Goal: Information Seeking & Learning: Learn about a topic

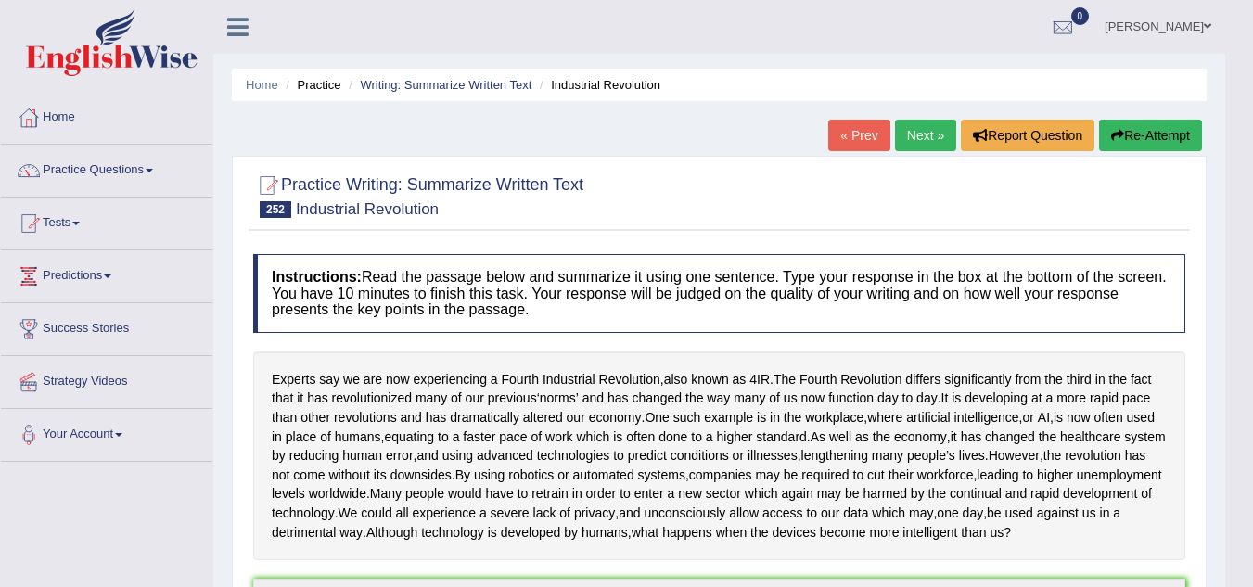
click at [913, 130] on link "Next »" at bounding box center [925, 136] width 61 height 32
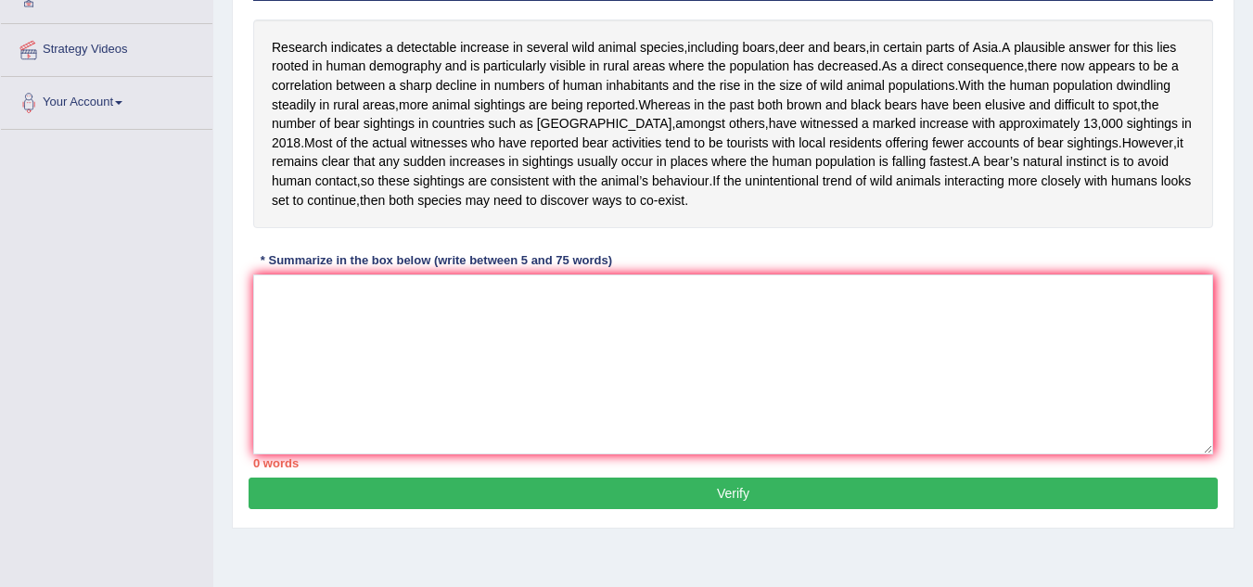
scroll to position [336, 0]
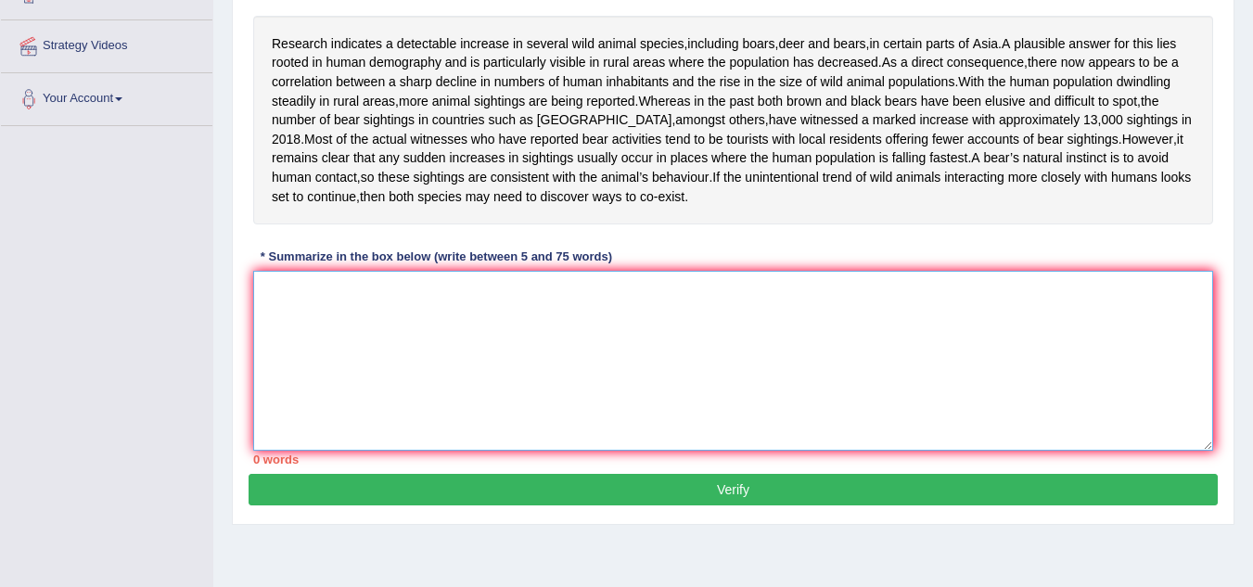
click at [287, 283] on textarea at bounding box center [733, 361] width 960 height 180
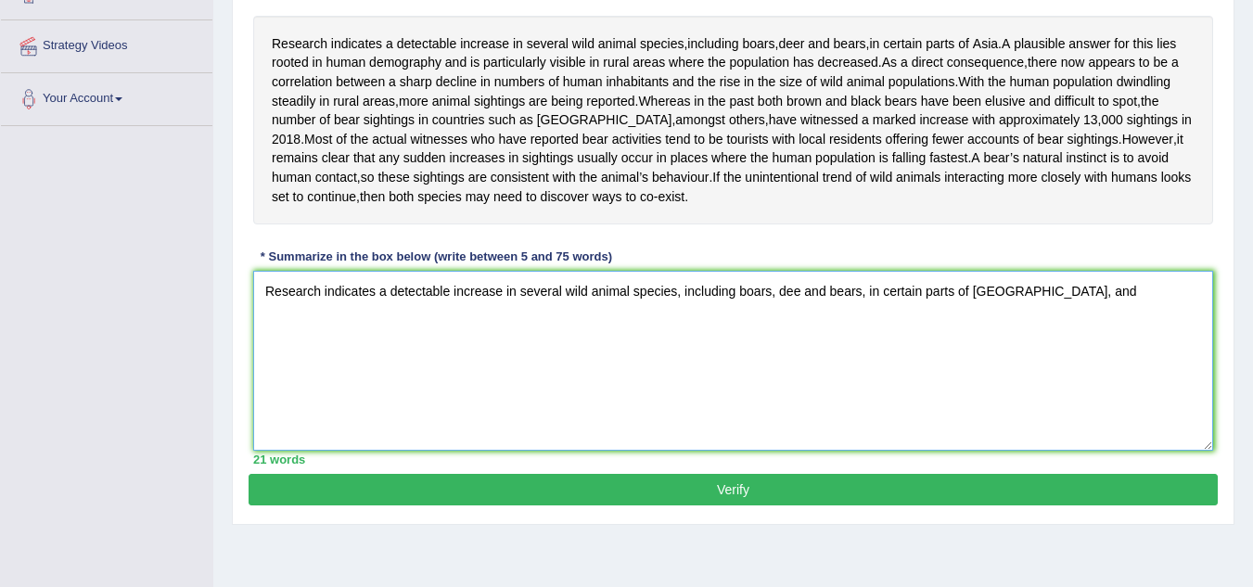
click at [801, 288] on textarea "Research indicates a detectable increase in several wild animal species, includ…" at bounding box center [733, 361] width 960 height 180
click at [1050, 303] on textarea "Research indicates a detectable increase in several wild animal species, includ…" at bounding box center [733, 361] width 960 height 180
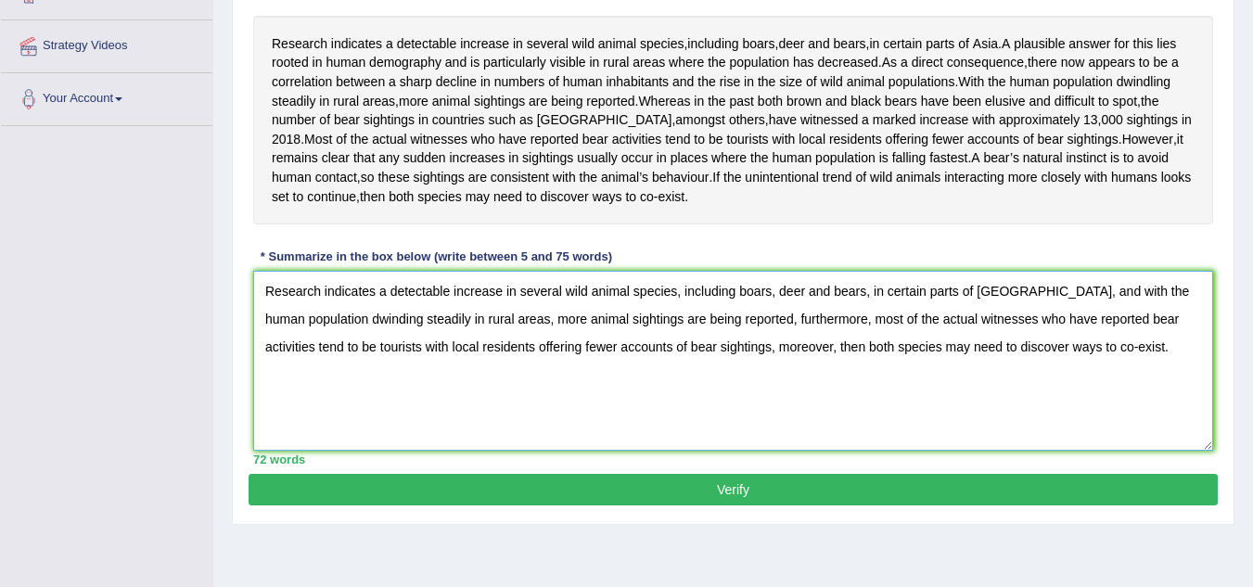
type textarea "Research indicates a detectable increase in several wild animal species, includ…"
click at [830, 493] on button "Verify" at bounding box center [733, 490] width 969 height 32
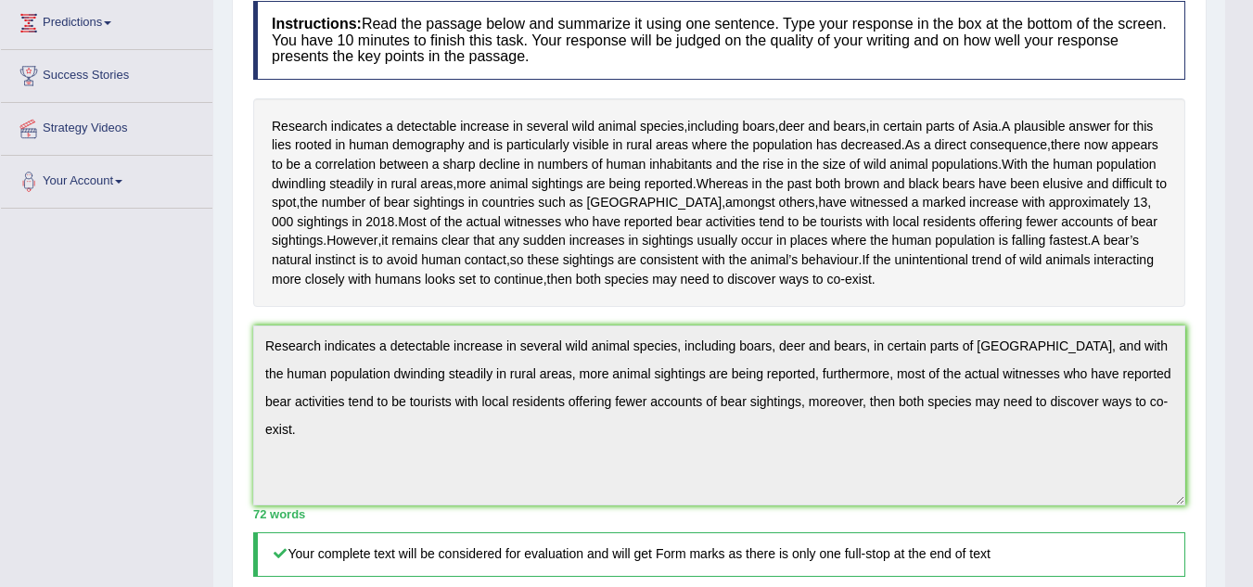
scroll to position [0, 0]
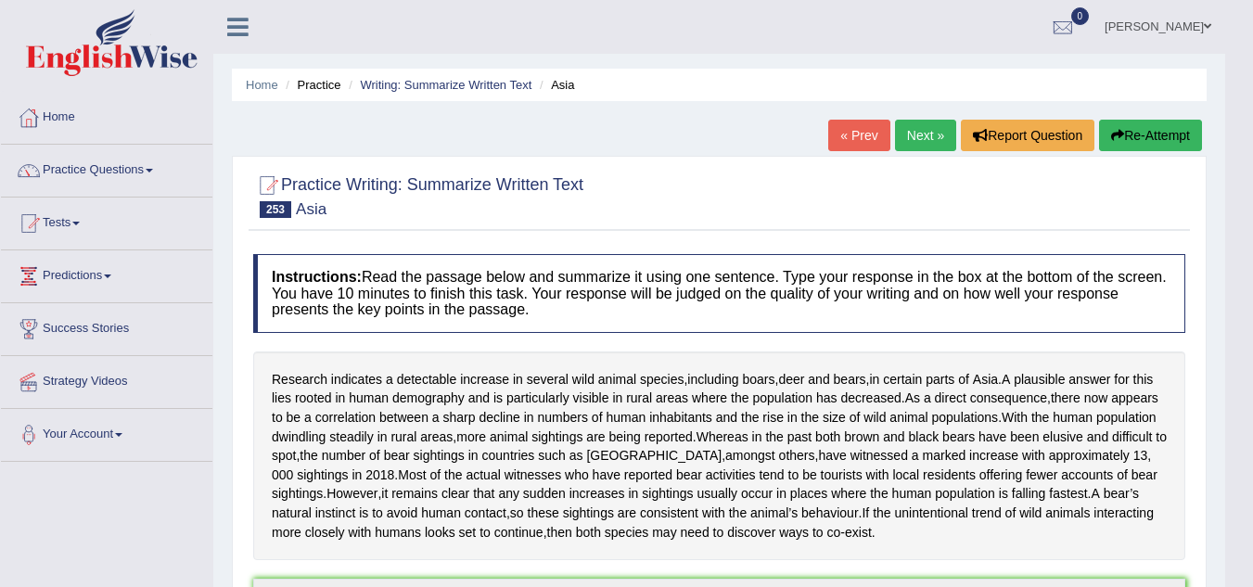
click at [919, 135] on link "Next »" at bounding box center [925, 136] width 61 height 32
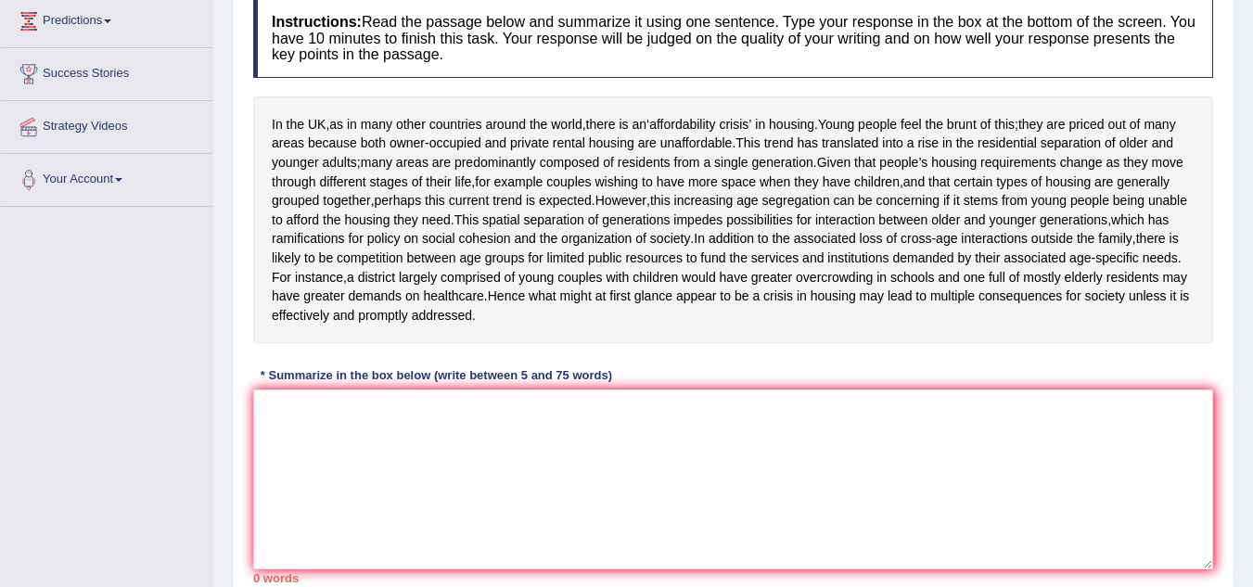
scroll to position [260, 0]
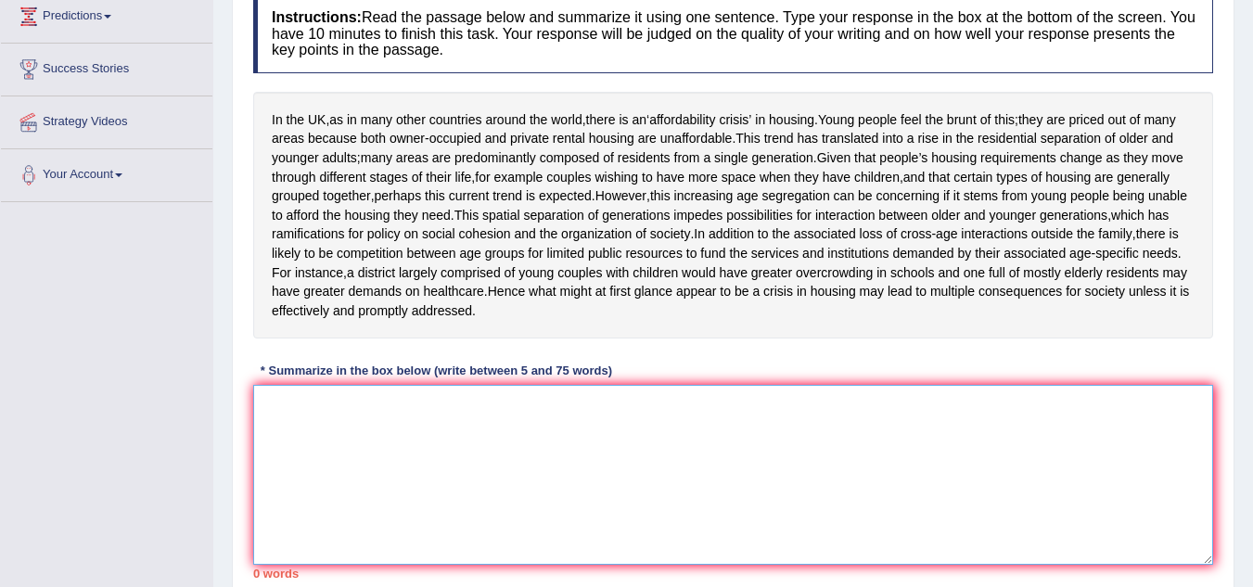
click at [279, 427] on textarea at bounding box center [733, 475] width 960 height 180
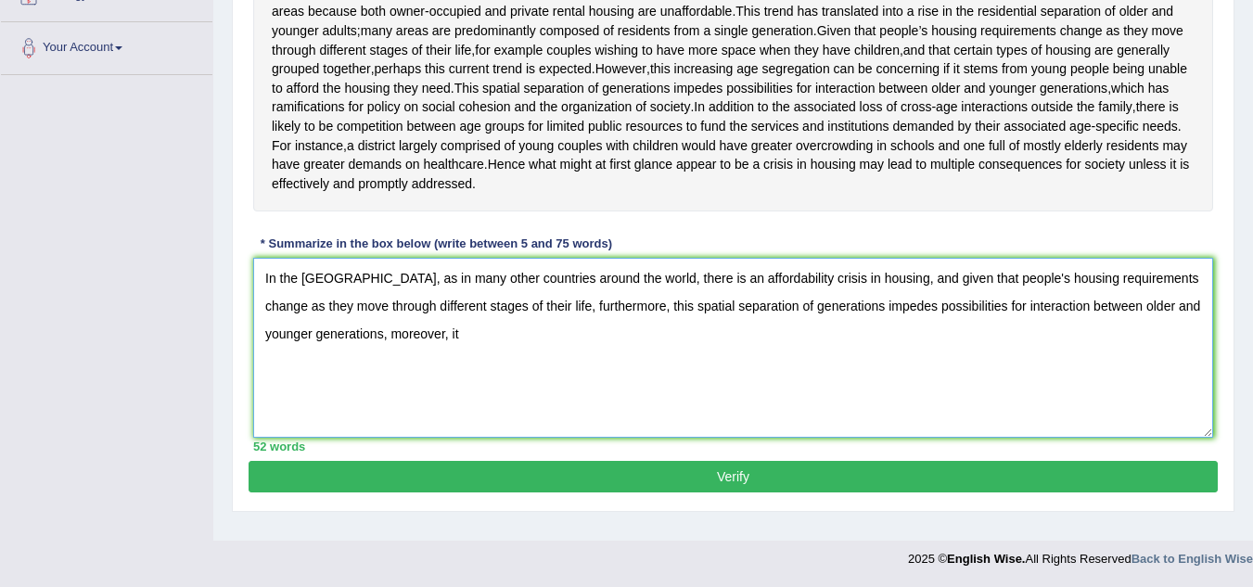
scroll to position [391, 0]
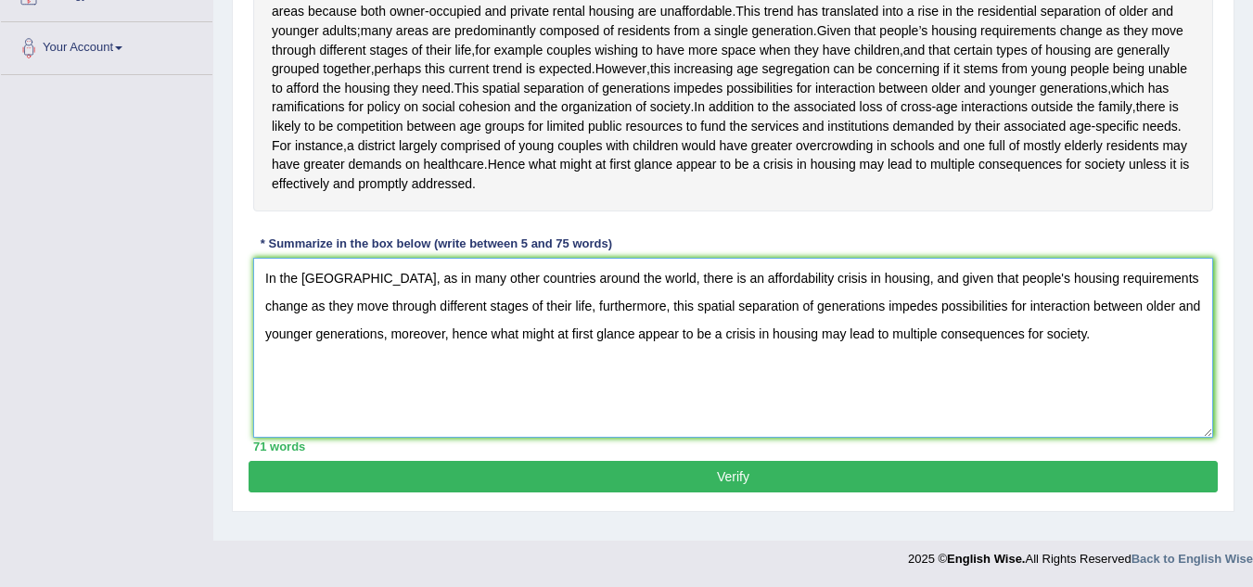
type textarea "In the [GEOGRAPHIC_DATA], as in many other countries around the world, there is…"
click at [743, 489] on button "Verify" at bounding box center [733, 477] width 969 height 32
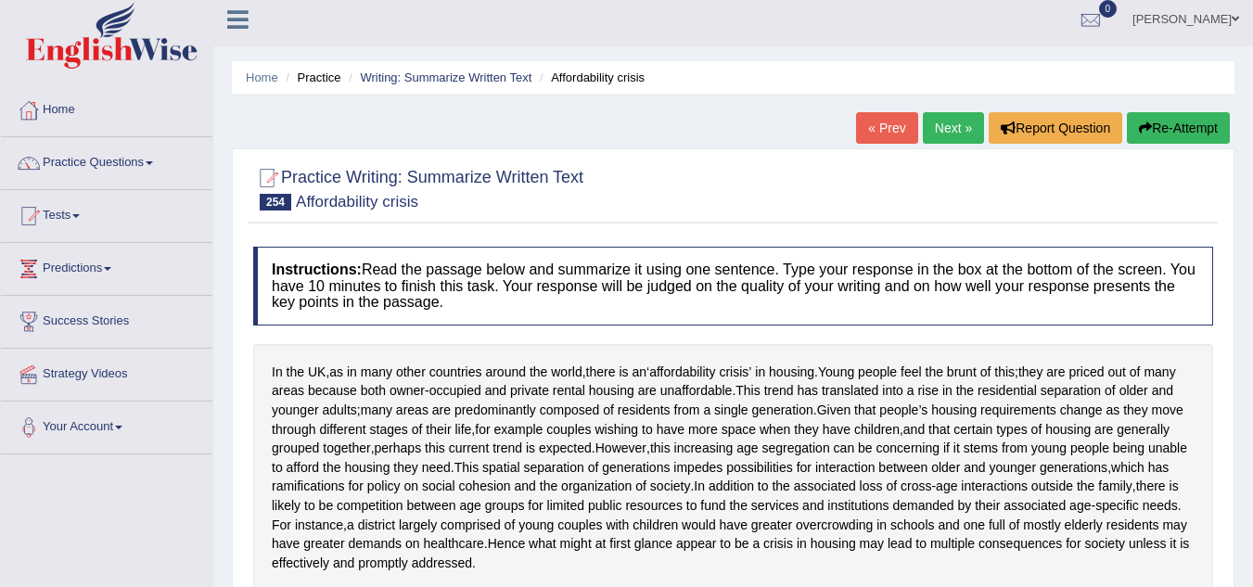
scroll to position [0, 0]
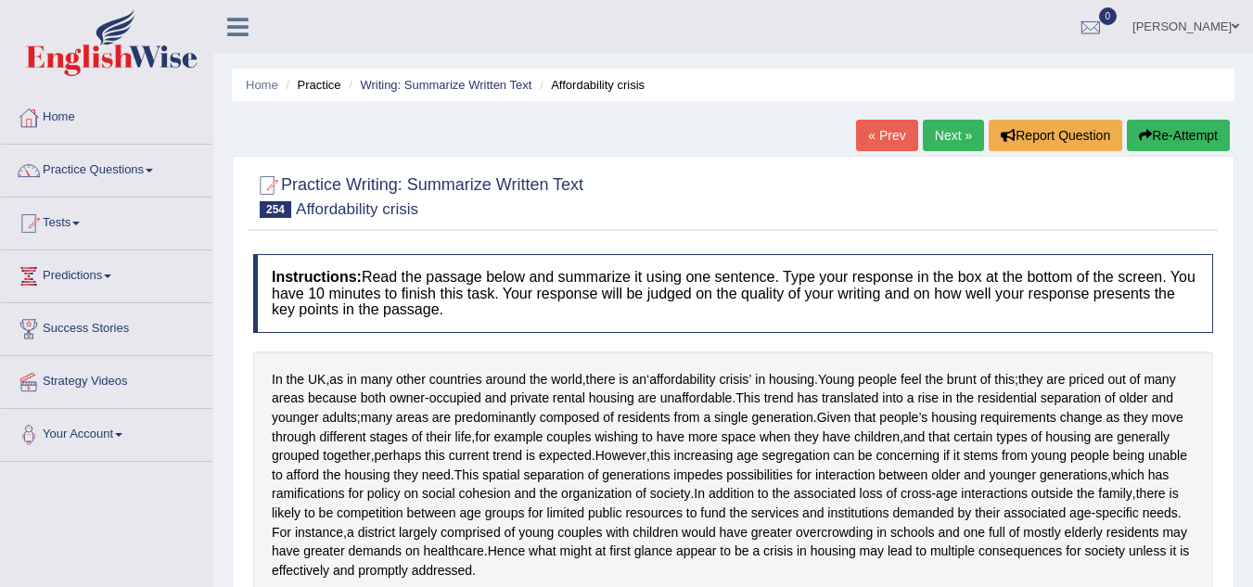
click at [892, 132] on link "« Prev" at bounding box center [886, 136] width 61 height 32
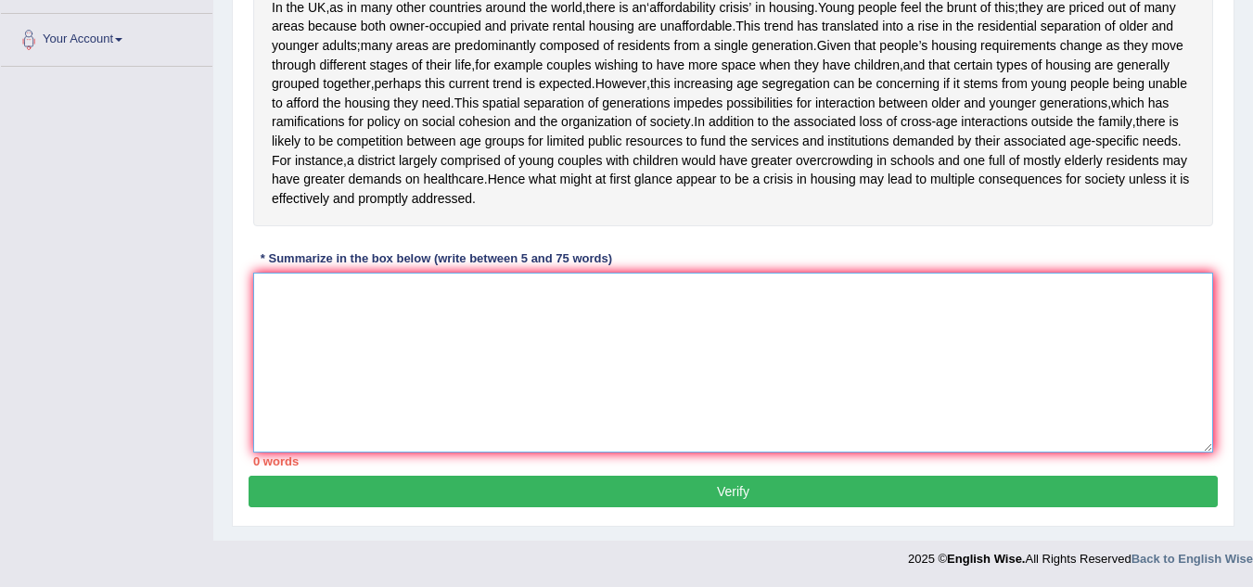
click at [436, 324] on textarea at bounding box center [733, 363] width 960 height 180
paste textarea "n the United KIngdom, as in many other countries around the world, there is an …"
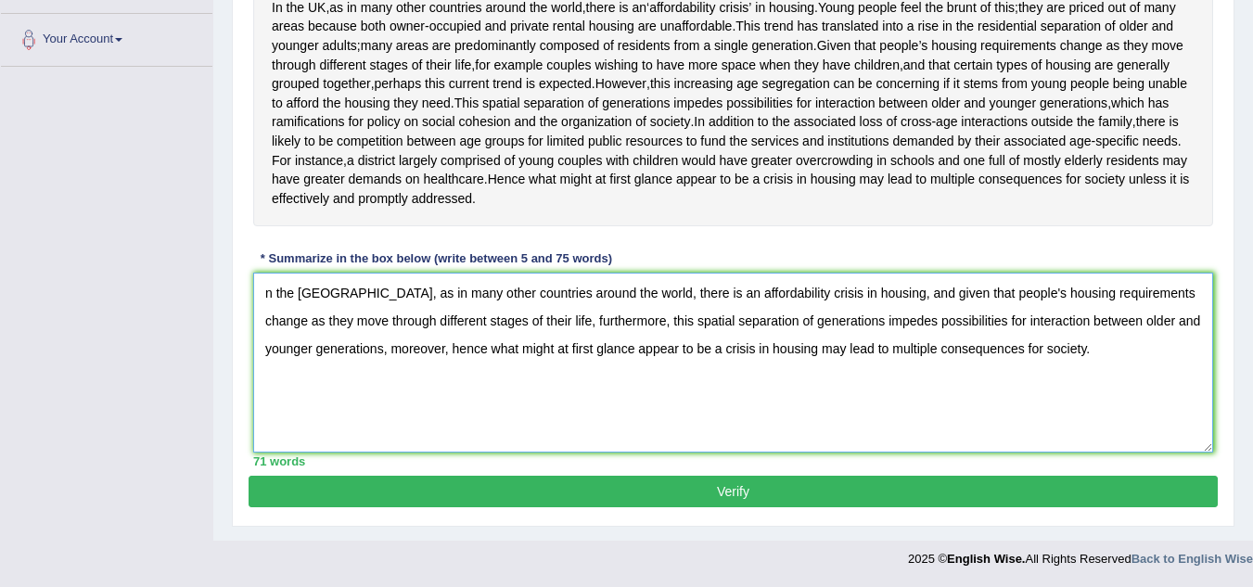
click at [267, 284] on textarea "n the United KIngdom, as in many other countries around the world, there is an …" at bounding box center [733, 363] width 960 height 180
click at [354, 292] on textarea "In the United KIngdom, as in many other countries around the world, there is an…" at bounding box center [733, 363] width 960 height 180
click at [339, 290] on textarea "In the United Kingdom, as in many other countries around the world, there is an…" at bounding box center [733, 363] width 960 height 180
click at [343, 292] on textarea "In the United Kingdom, as in many other countries around the world, there is an…" at bounding box center [733, 363] width 960 height 180
type textarea "In the UnitedKingdom, as in many other countries around the world, there is an …"
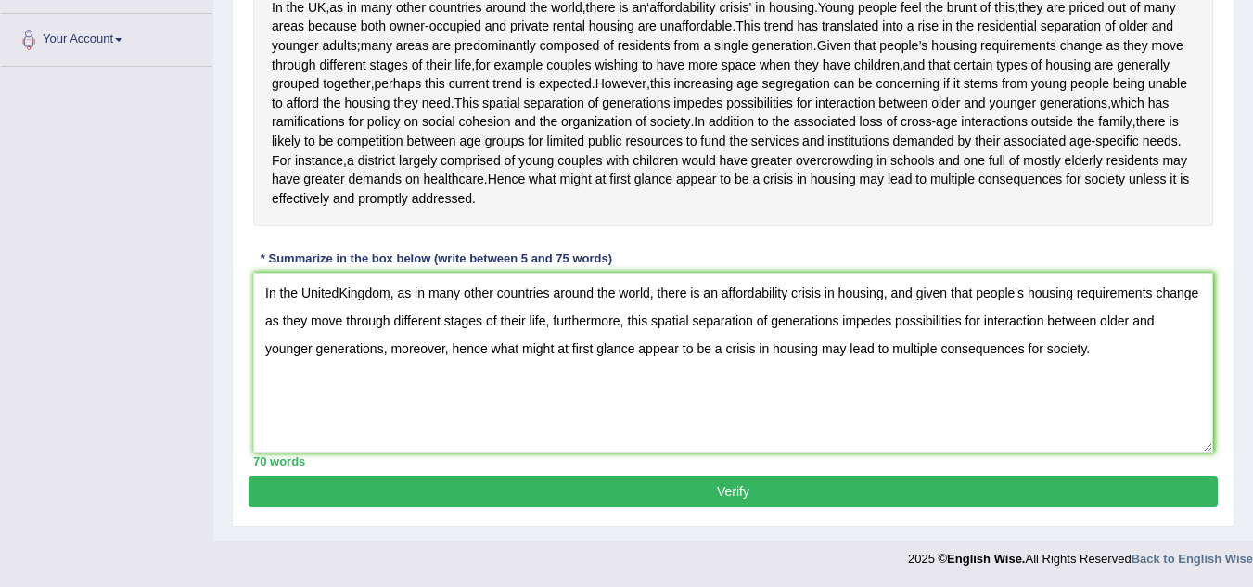
click at [563, 484] on button "Verify" at bounding box center [733, 492] width 969 height 32
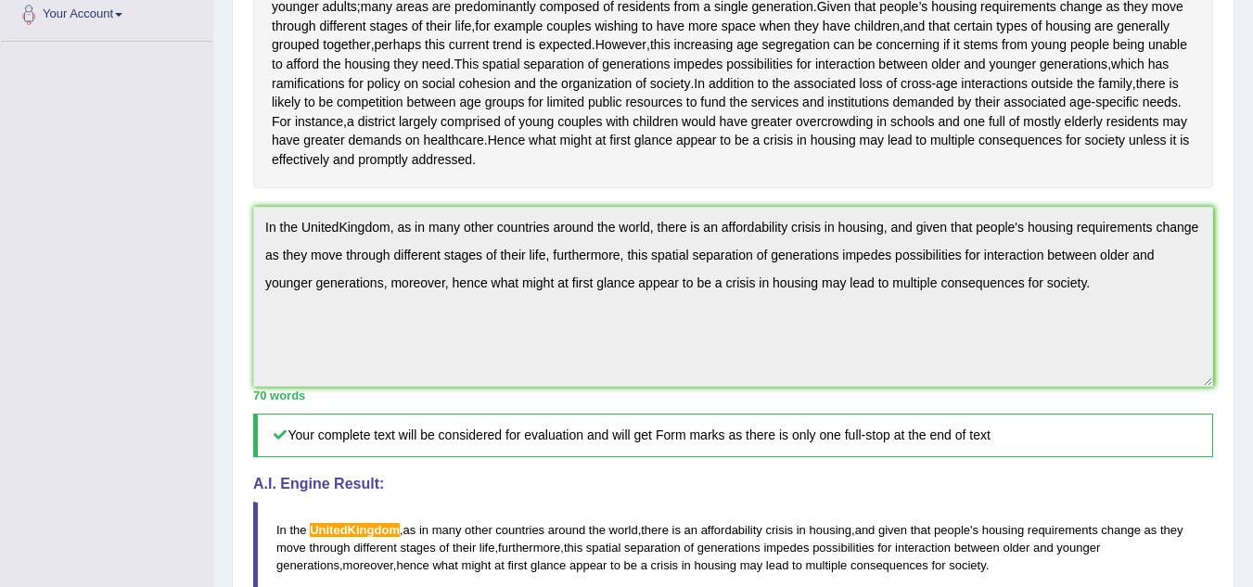
scroll to position [535, 0]
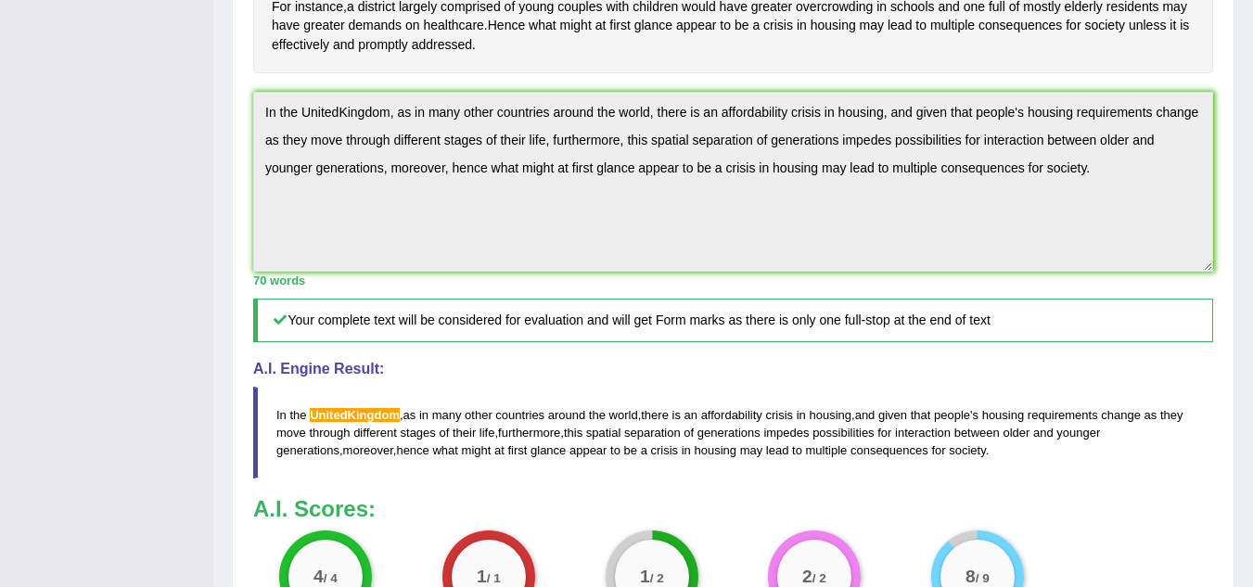
click at [1233, 222] on div "Practice Writing: Summarize Written Text 254 Affordability crisis Instructions:…" at bounding box center [733, 217] width 1003 height 1174
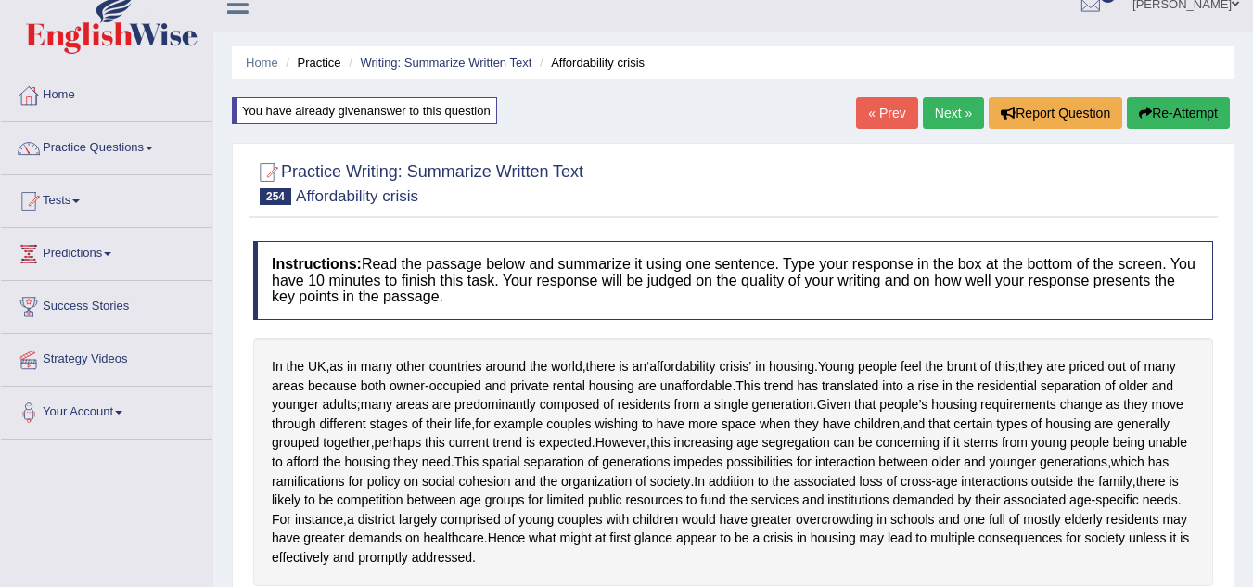
click at [857, 120] on link "« Prev" at bounding box center [886, 113] width 61 height 32
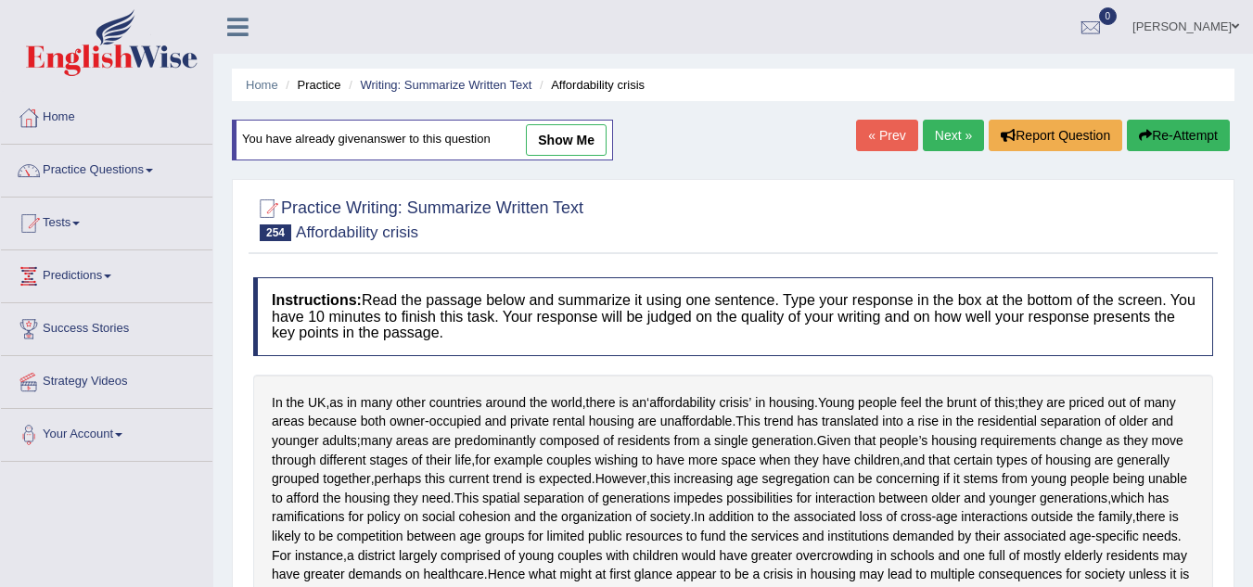
scroll to position [415, 0]
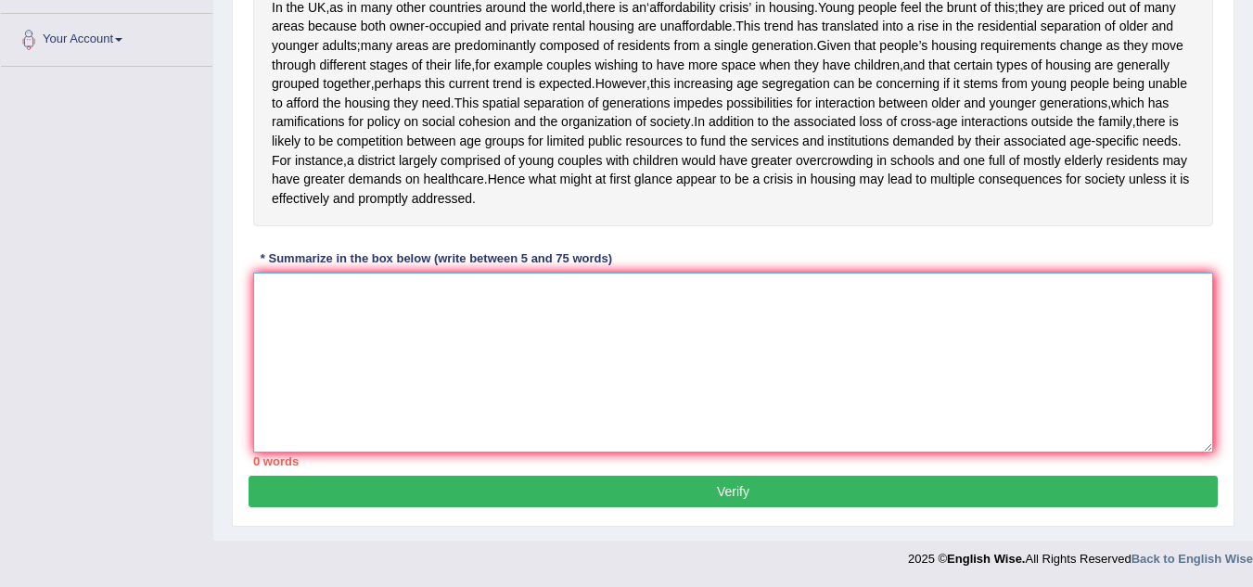
click at [265, 292] on textarea at bounding box center [733, 363] width 960 height 180
paste textarea "In the UnitedKingdom, as in many other countries around the world, there is an …"
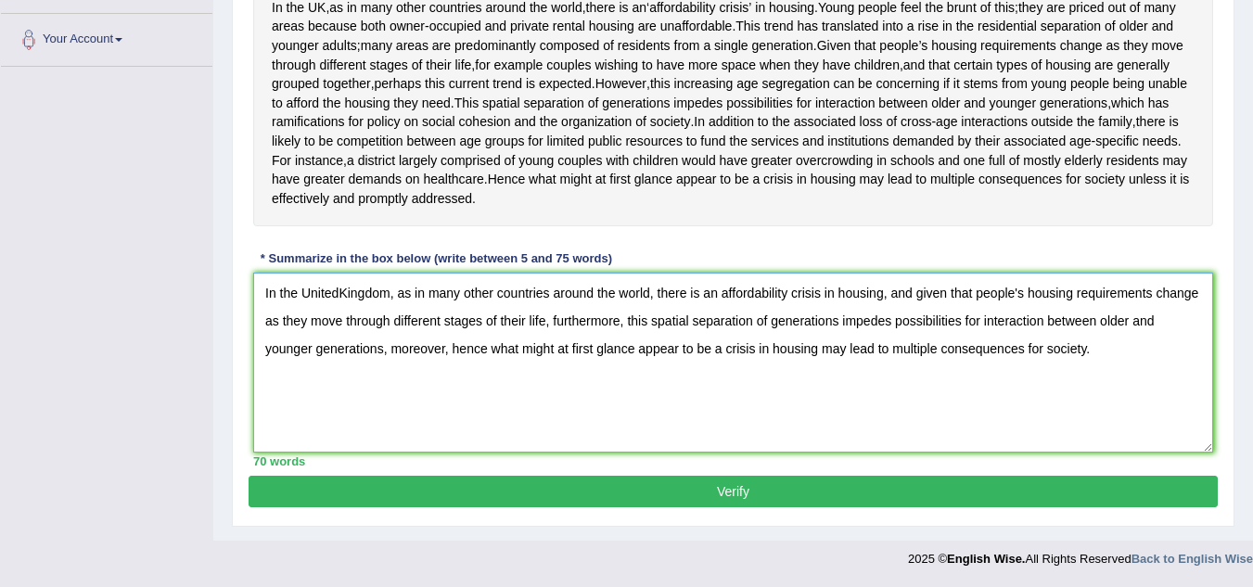
click at [390, 292] on textarea "In the UnitedKingdom, as in many other countries around the world, there is an …" at bounding box center [733, 363] width 960 height 180
type textarea "In the [GEOGRAPHIC_DATA], as in many other countries around the world, there is…"
click at [814, 481] on button "Verify" at bounding box center [733, 492] width 969 height 32
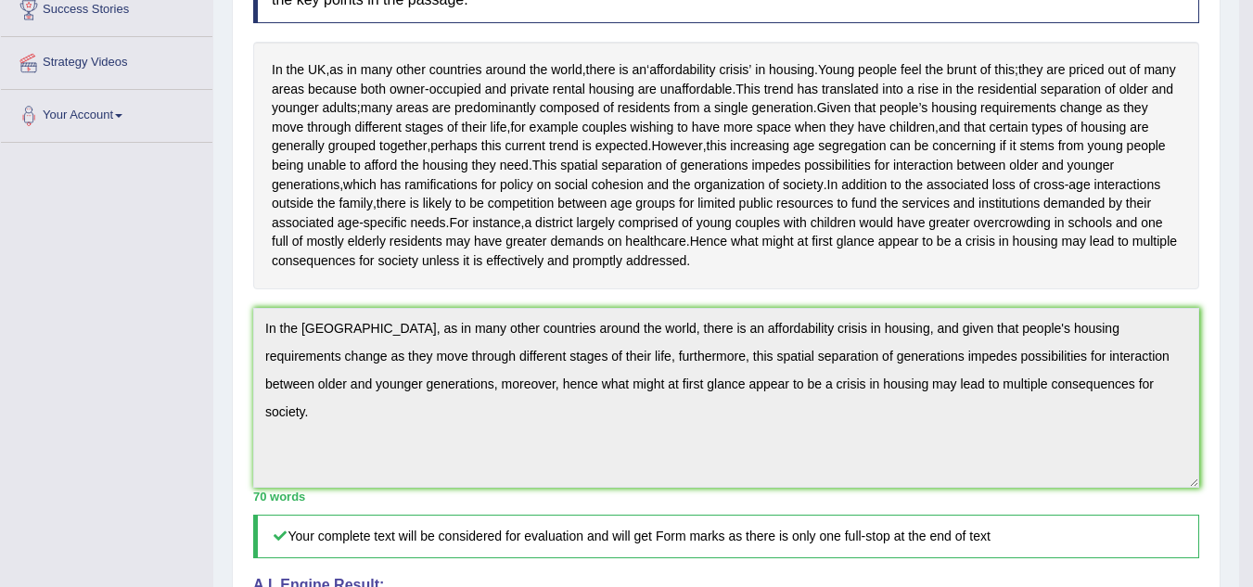
scroll to position [0, 0]
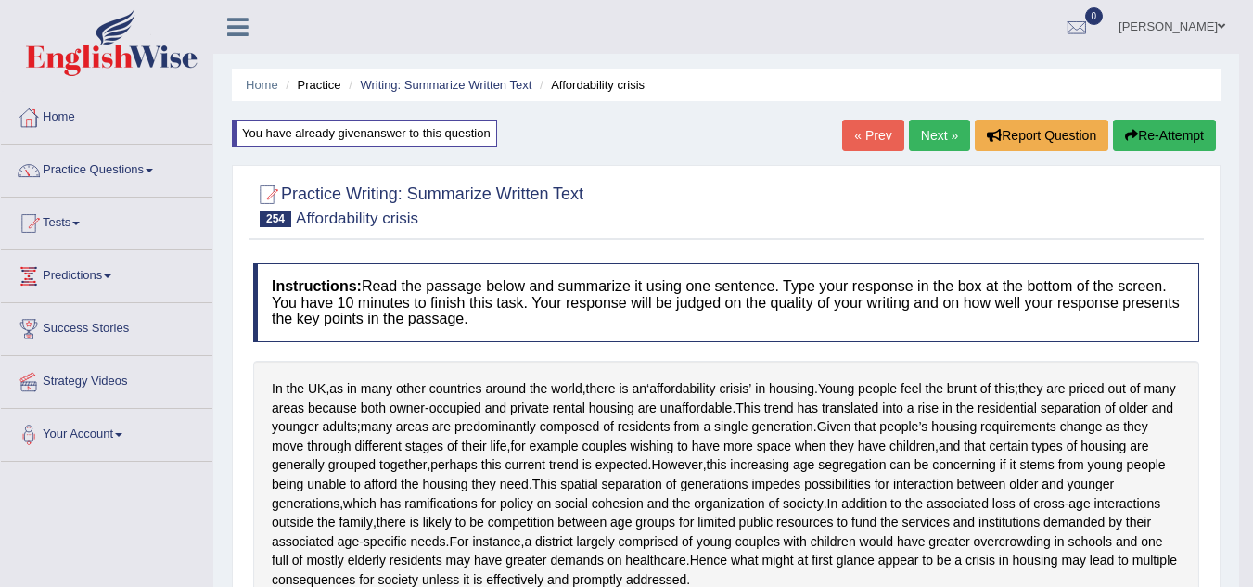
click at [936, 127] on link "Next »" at bounding box center [939, 136] width 61 height 32
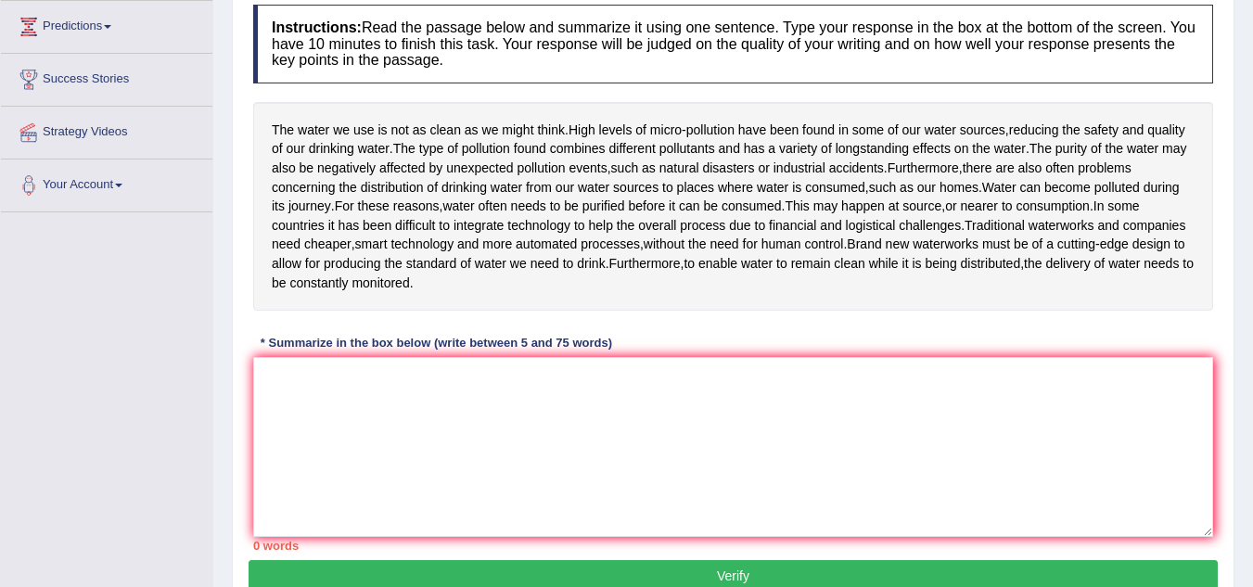
scroll to position [260, 0]
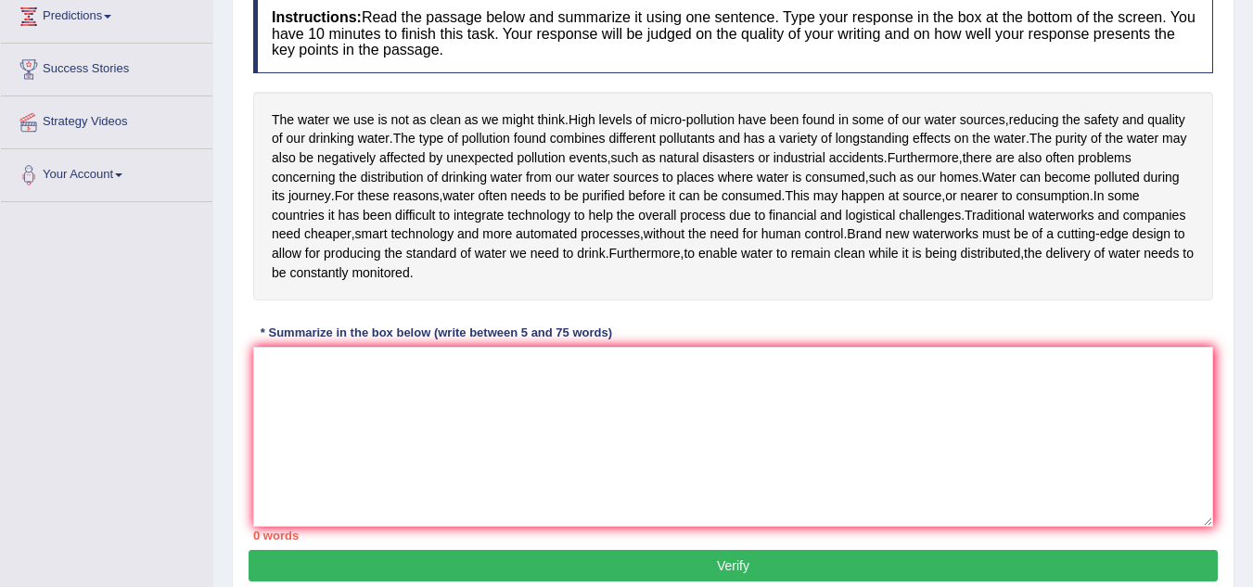
click at [386, 383] on div "Instructions: Read the passage below and summarize it using one sentence. Type …" at bounding box center [733, 267] width 969 height 565
click at [344, 404] on textarea at bounding box center [733, 437] width 960 height 180
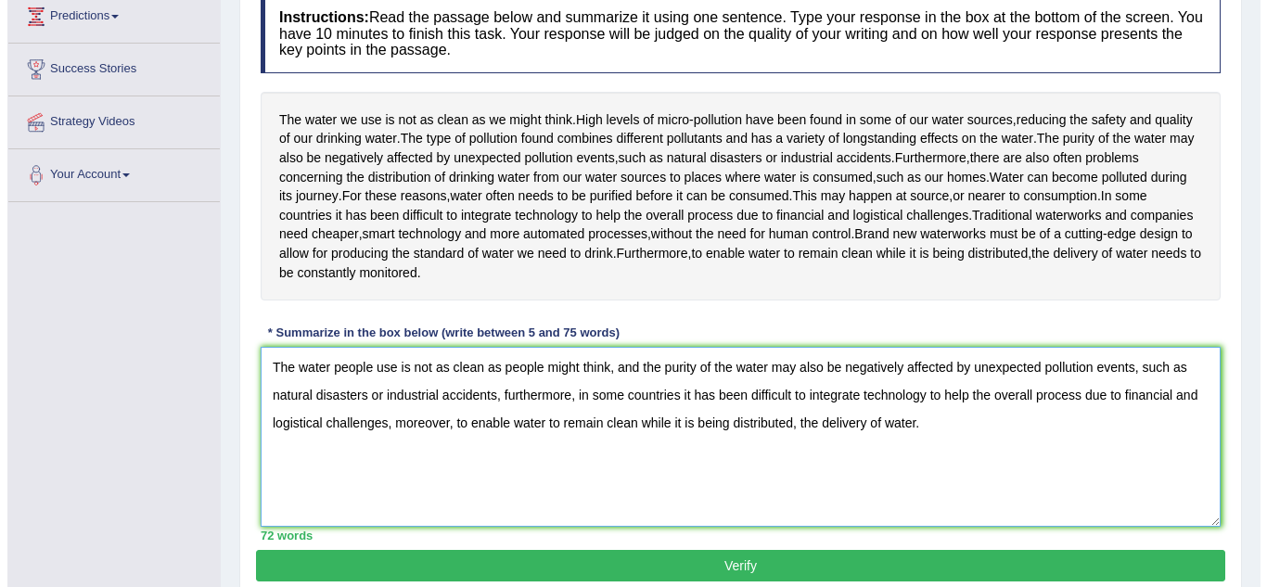
scroll to position [387, 0]
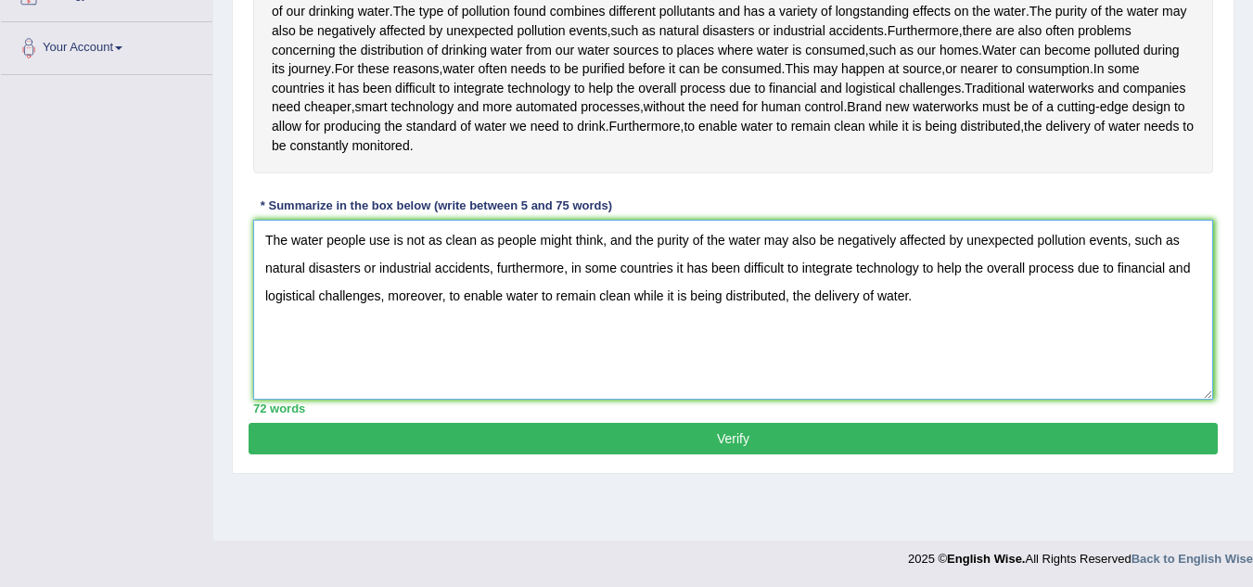
type textarea "The water people use is not as clean as people might think, and the purity of t…"
click at [893, 455] on button "Verify" at bounding box center [733, 439] width 969 height 32
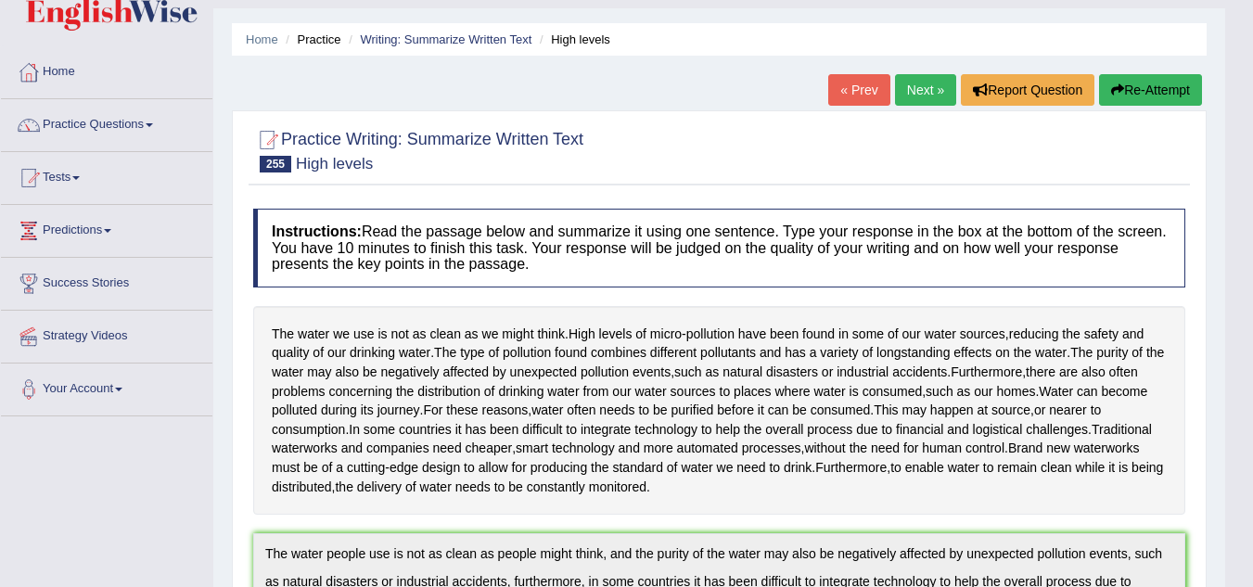
scroll to position [0, 0]
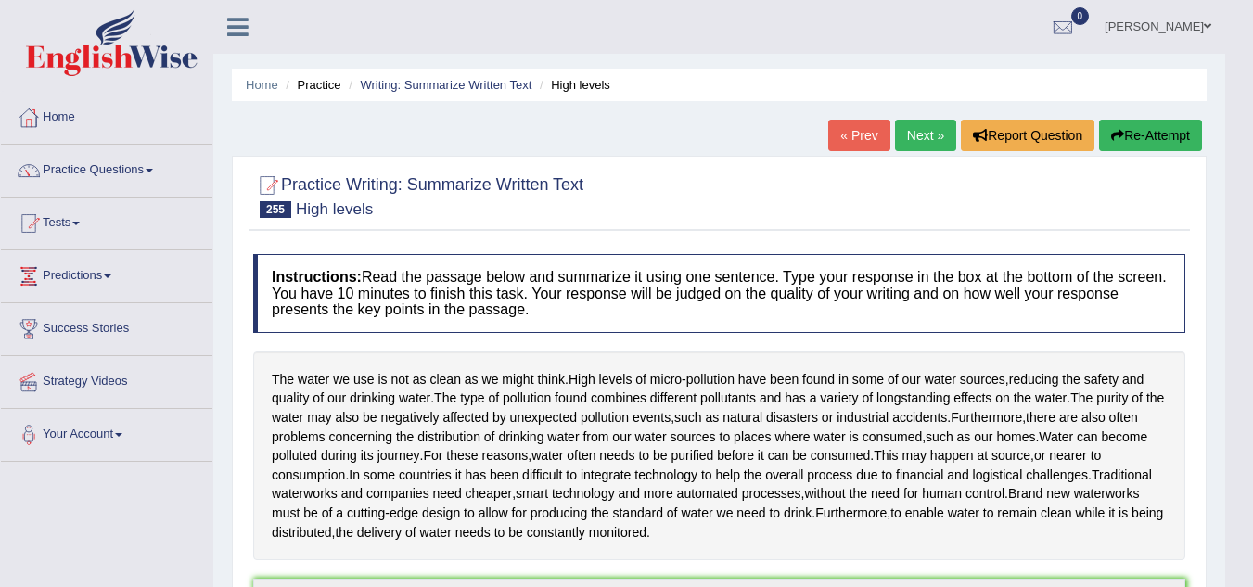
click at [88, 160] on link "Practice Questions" at bounding box center [106, 168] width 211 height 46
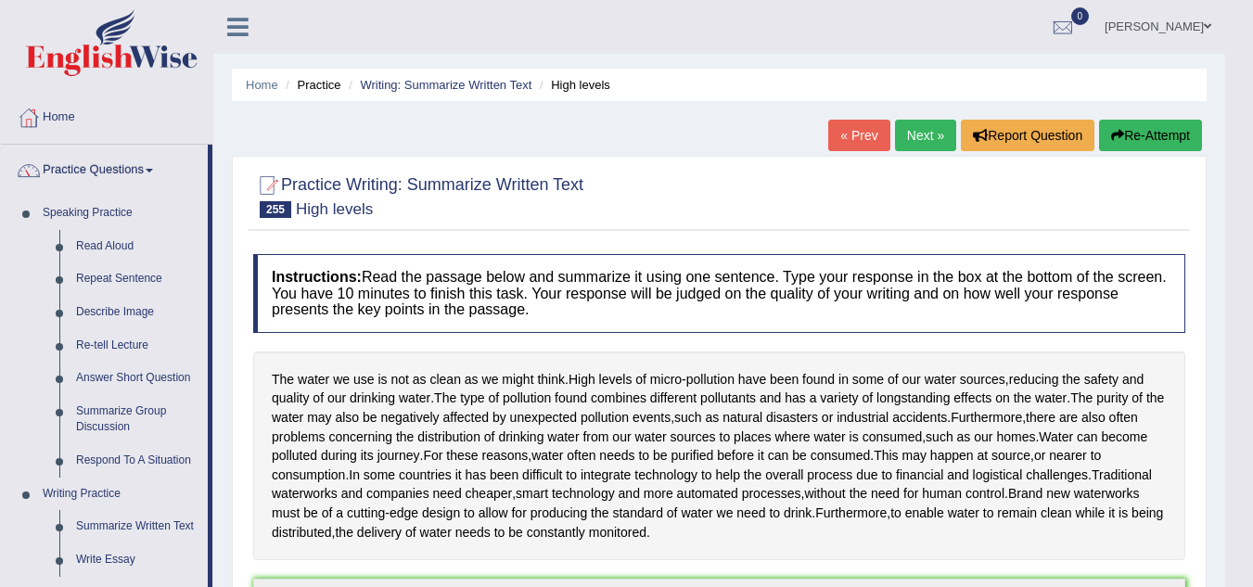
scroll to position [513, 0]
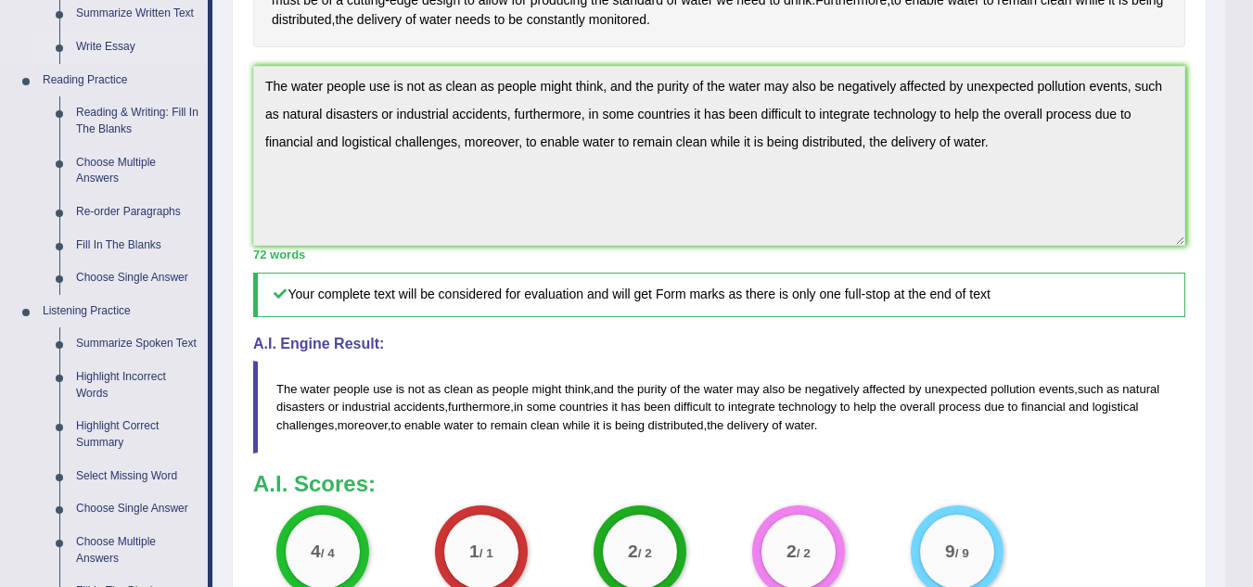
click at [117, 41] on link "Write Essay" at bounding box center [138, 47] width 140 height 33
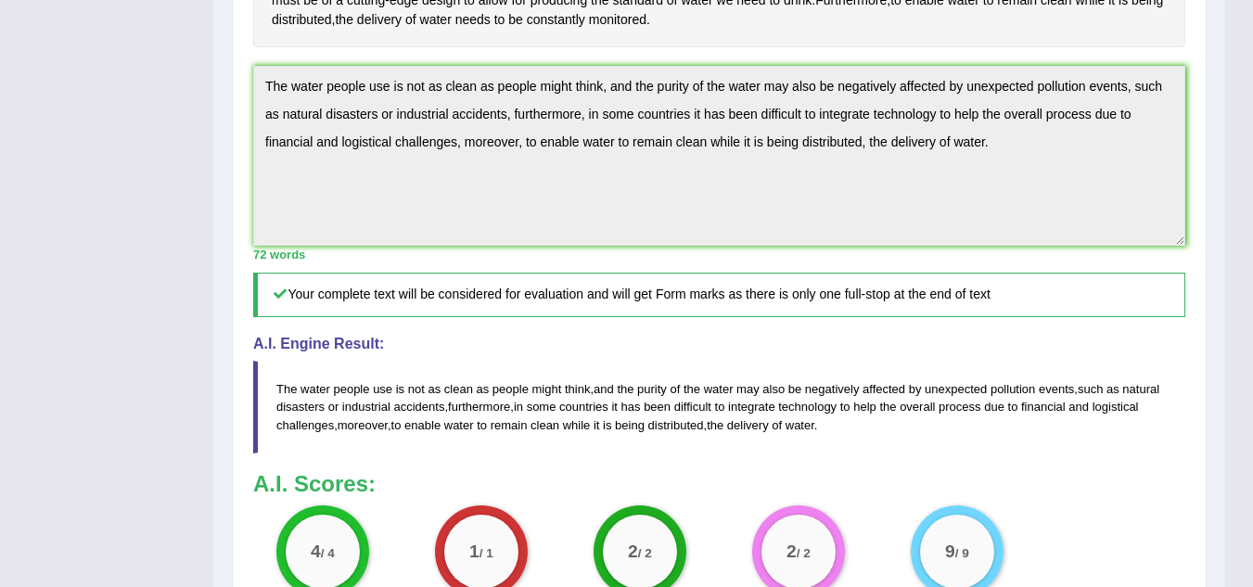
scroll to position [378, 0]
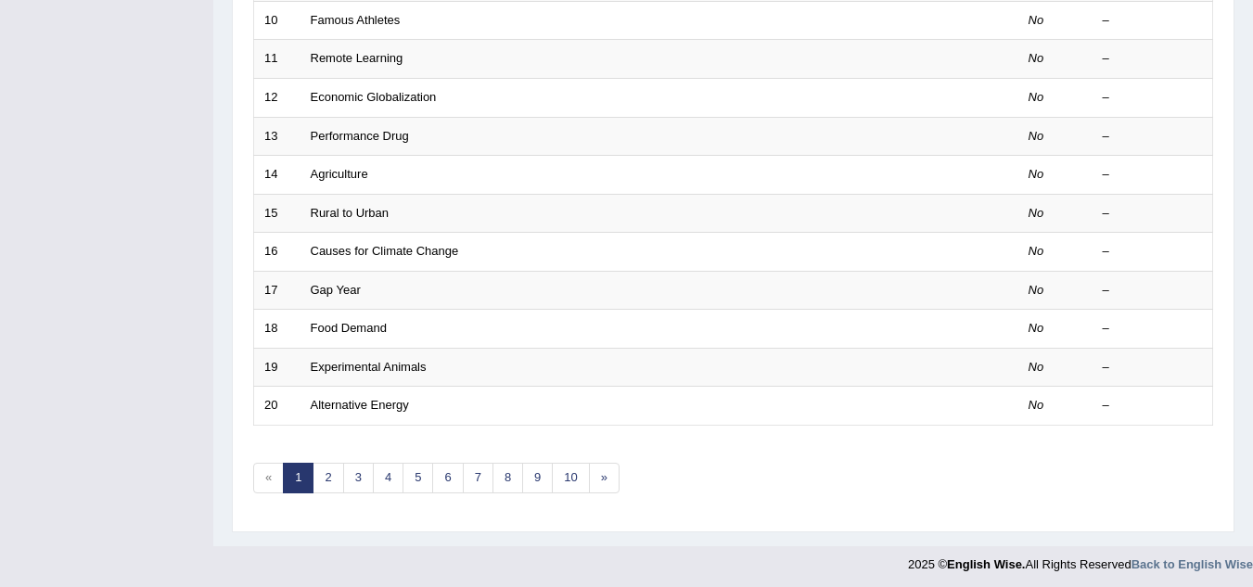
scroll to position [641, 0]
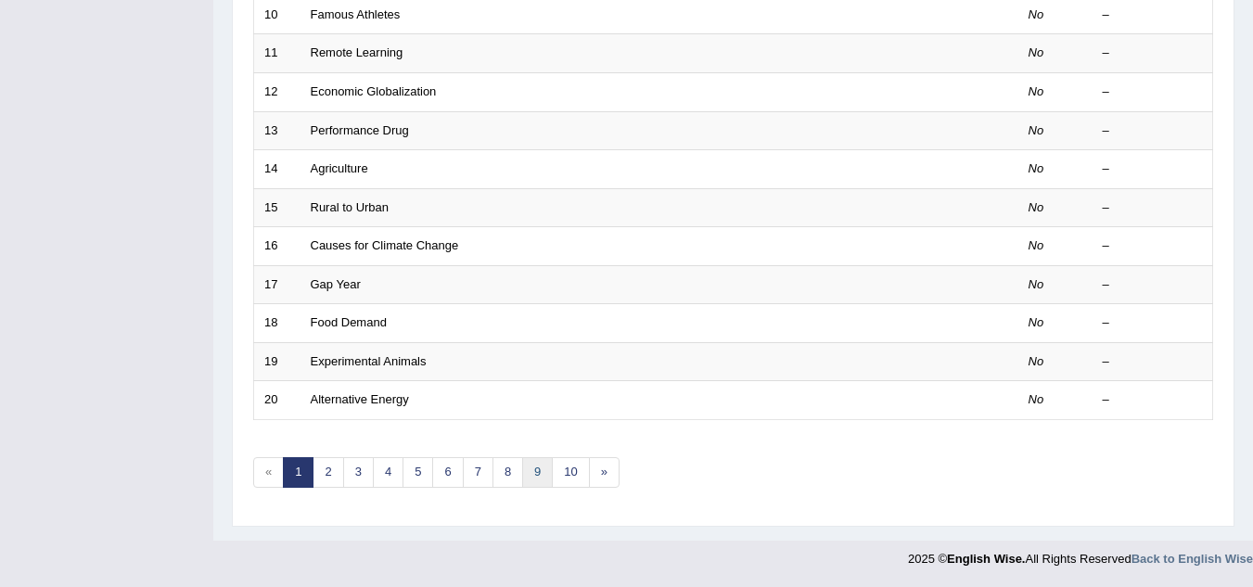
click at [537, 473] on link "9" at bounding box center [537, 472] width 31 height 31
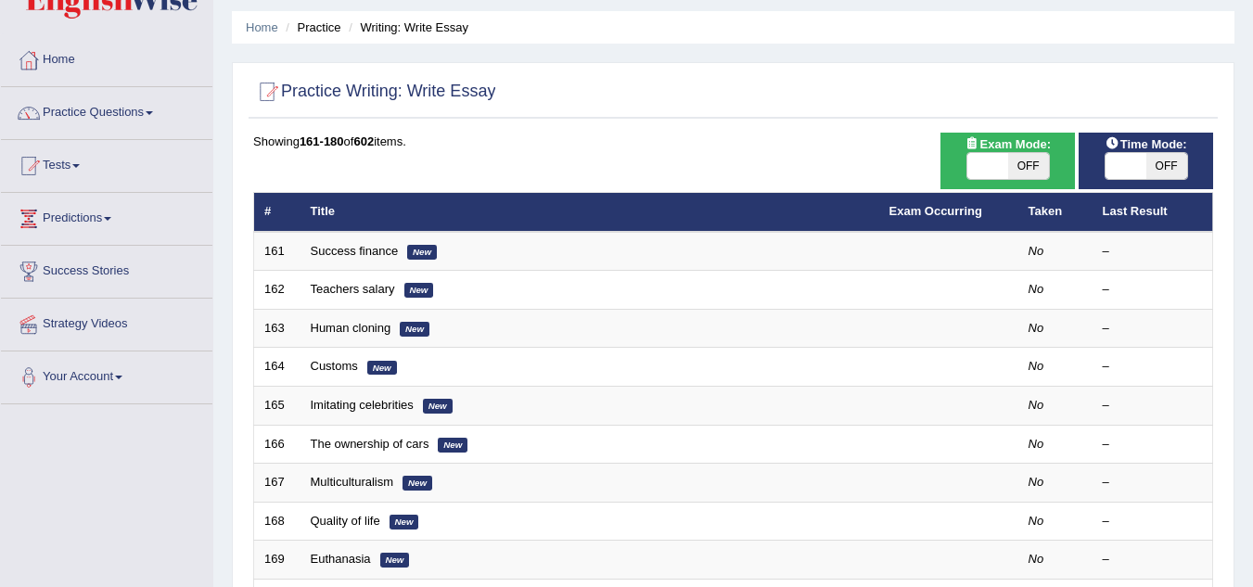
scroll to position [74, 0]
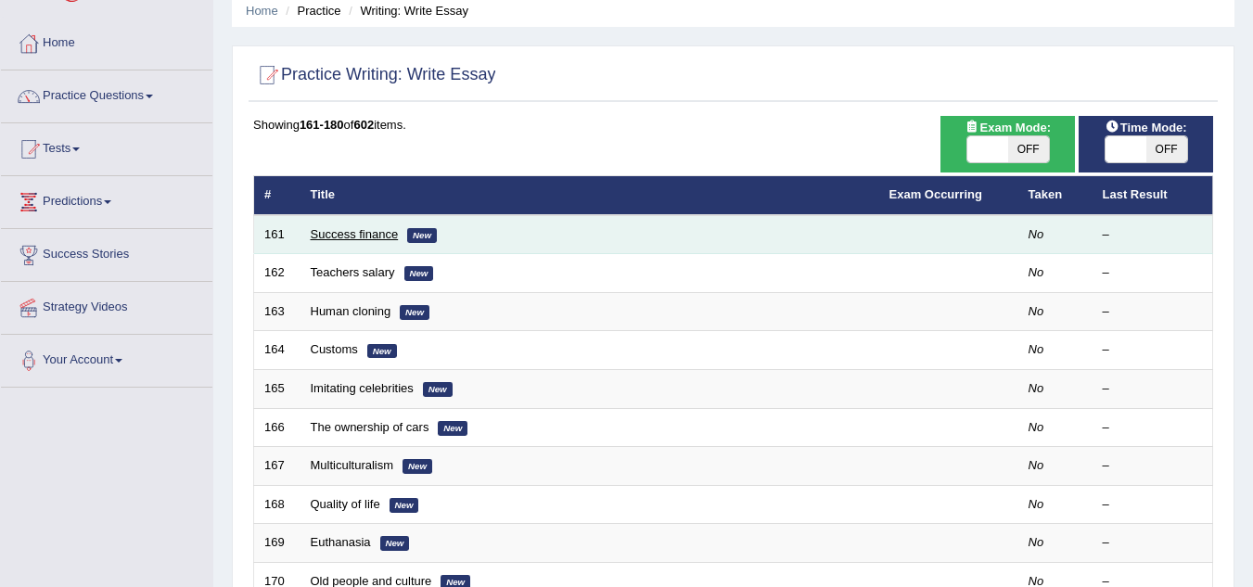
click at [359, 235] on link "Success finance" at bounding box center [355, 234] width 88 height 14
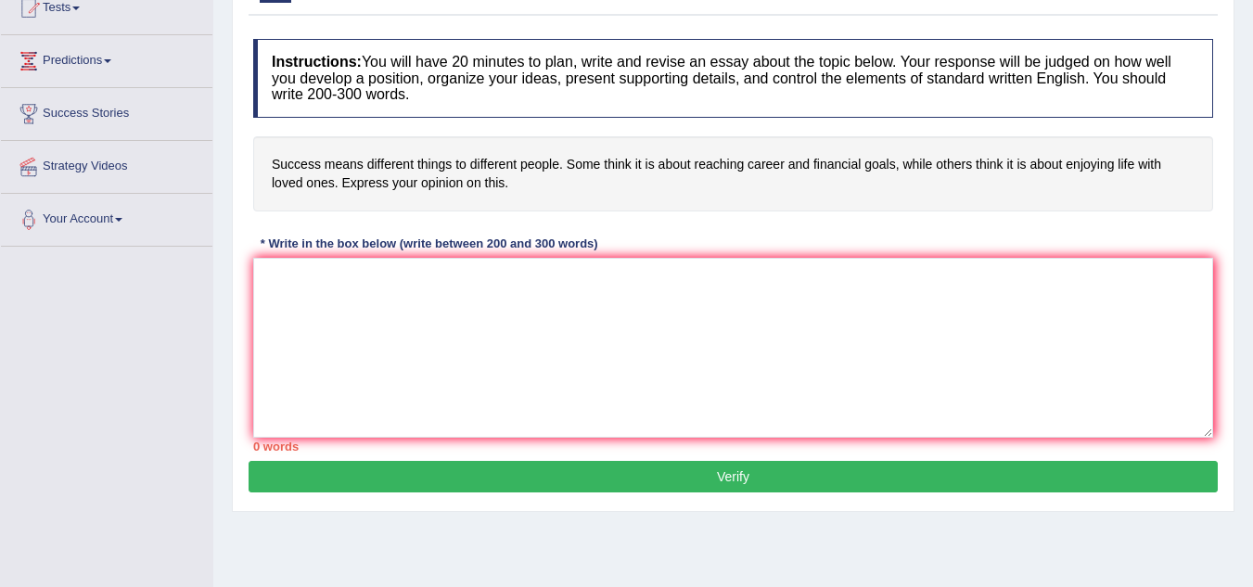
scroll to position [223, 0]
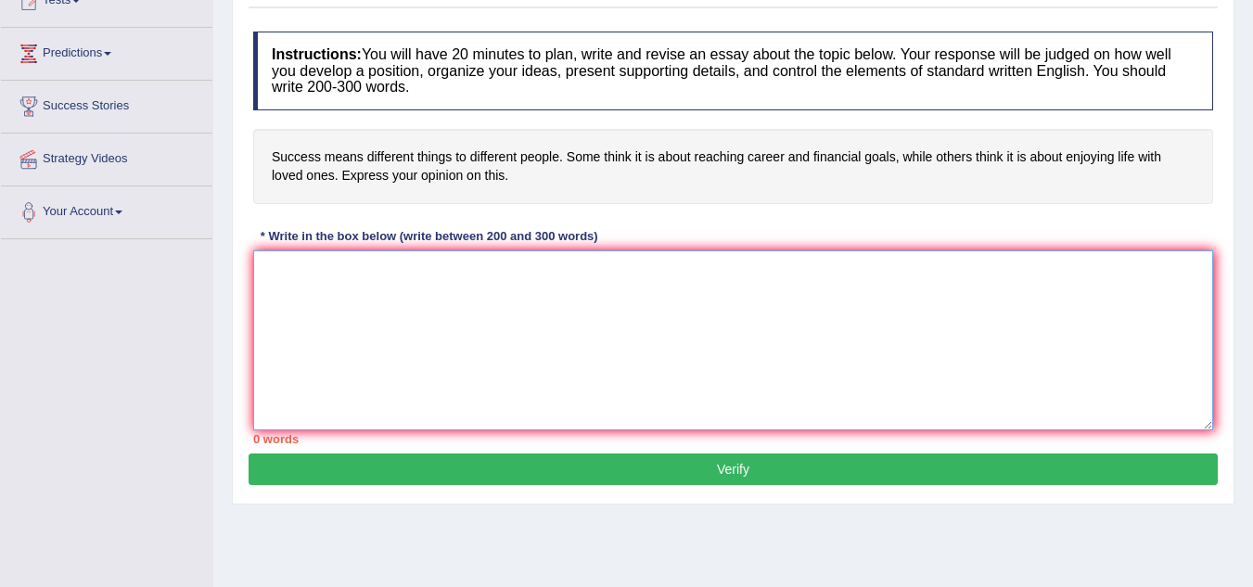
click at [277, 262] on textarea at bounding box center [733, 340] width 960 height 180
type textarea "The increasing influence of"
